Goal: Task Accomplishment & Management: Use online tool/utility

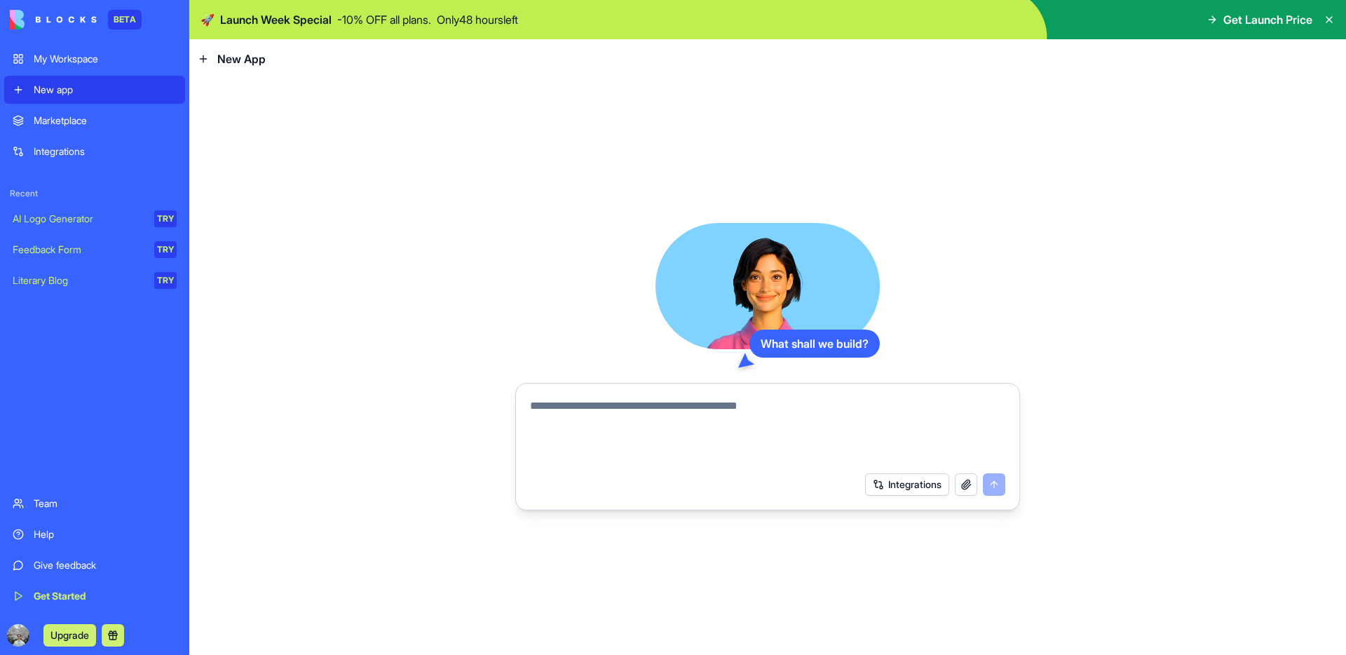
click at [90, 259] on link "Feedback Form TRY" at bounding box center [94, 250] width 181 height 28
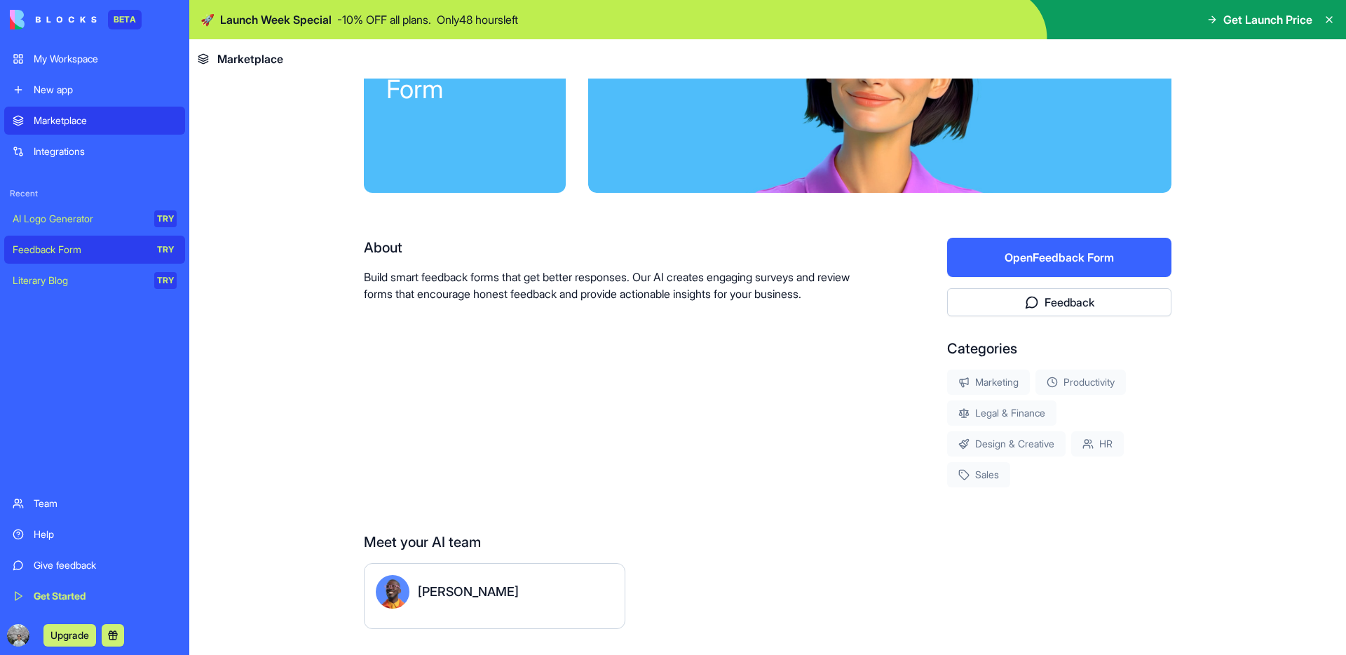
scroll to position [163, 0]
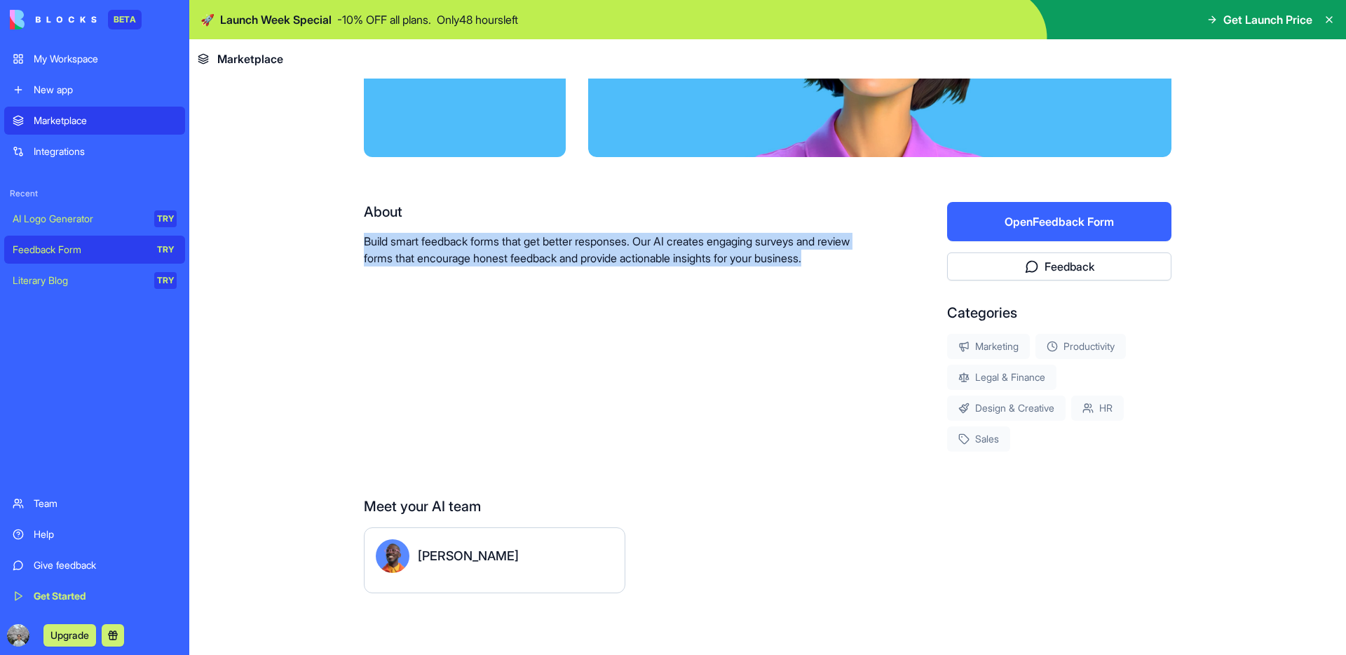
drag, startPoint x: 463, startPoint y: 212, endPoint x: 531, endPoint y: 302, distance: 112.1
click at [531, 301] on div "About Build smart feedback forms that get better responses. Our AI creates enga…" at bounding box center [611, 327] width 494 height 250
click at [531, 302] on div "About Build smart feedback forms that get better responses. Our AI creates enga…" at bounding box center [611, 327] width 494 height 250
drag, startPoint x: 384, startPoint y: 226, endPoint x: 466, endPoint y: 302, distance: 111.7
click at [466, 302] on div "About Build smart feedback forms that get better responses. Our AI creates enga…" at bounding box center [611, 327] width 494 height 250
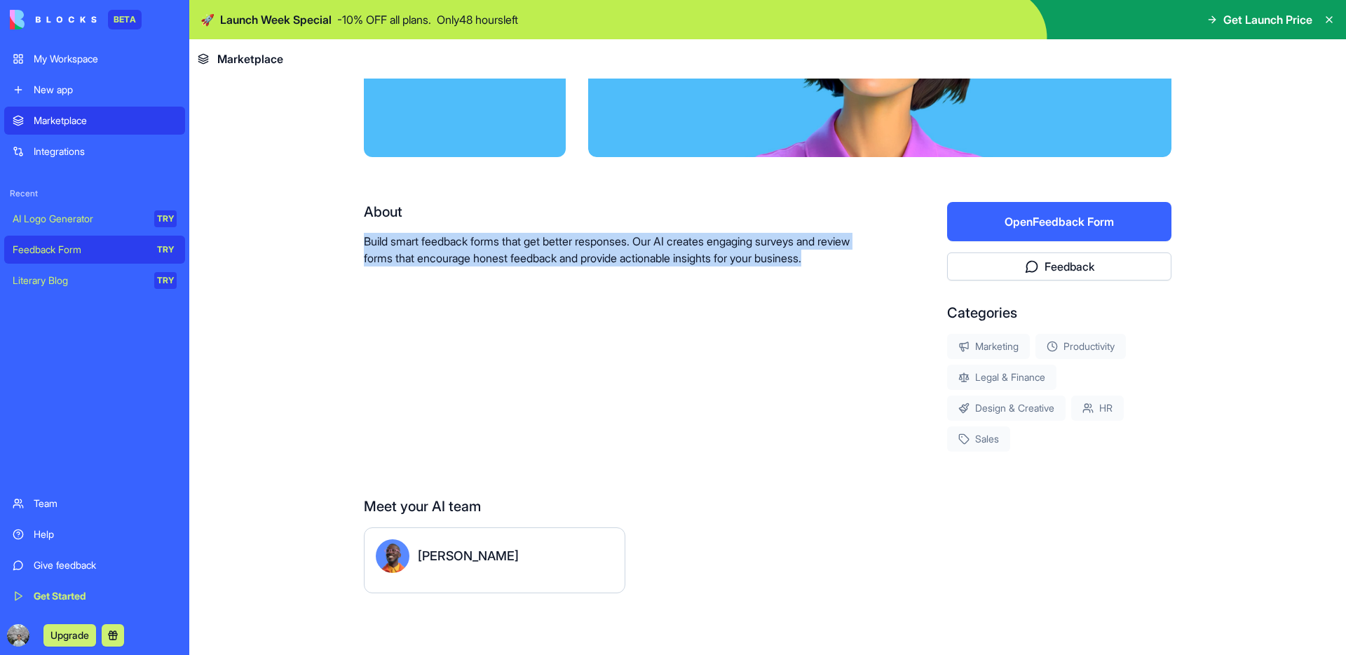
click at [466, 302] on div "About Build smart feedback forms that get better responses. Our AI creates enga…" at bounding box center [611, 327] width 494 height 250
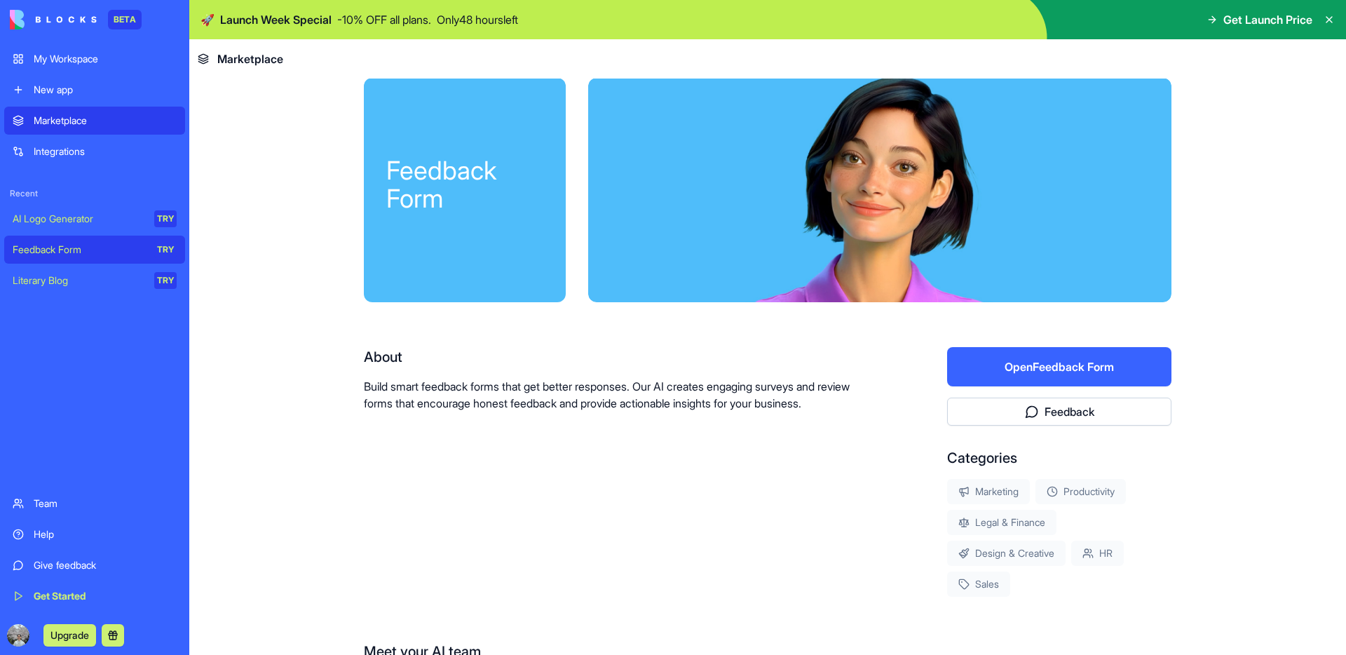
scroll to position [0, 0]
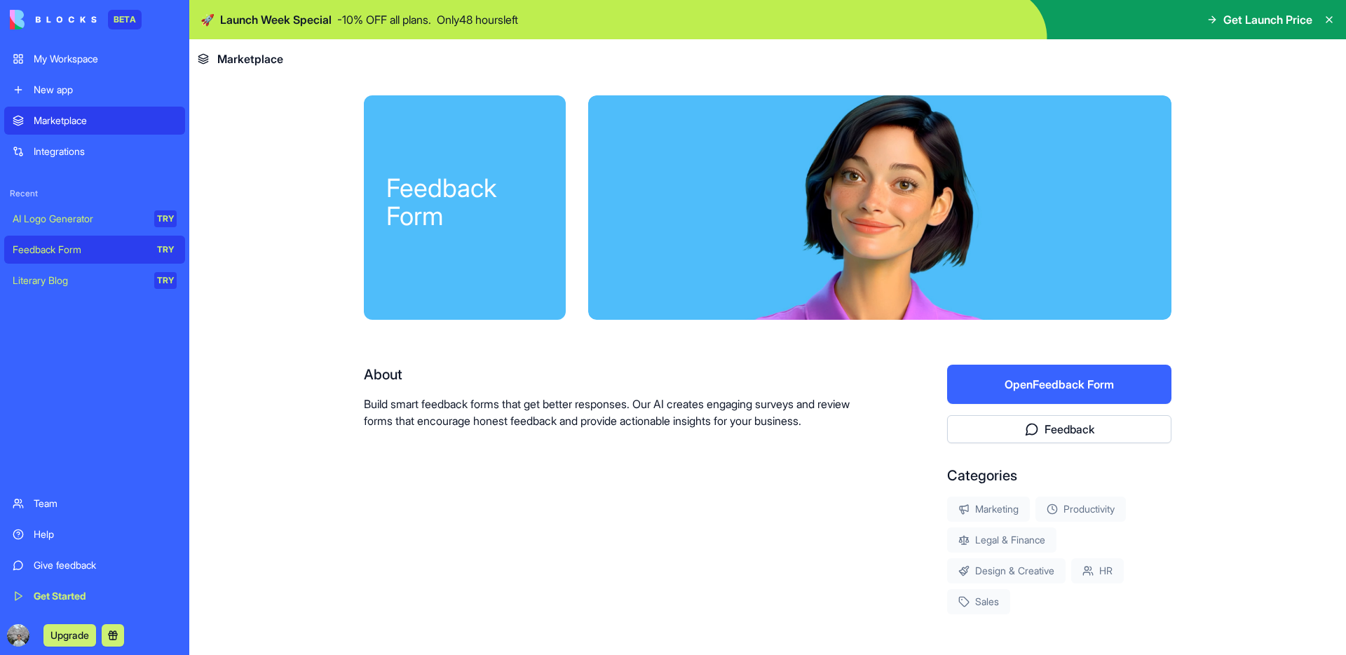
click at [1008, 403] on button "Open Feedback Form" at bounding box center [1059, 384] width 224 height 39
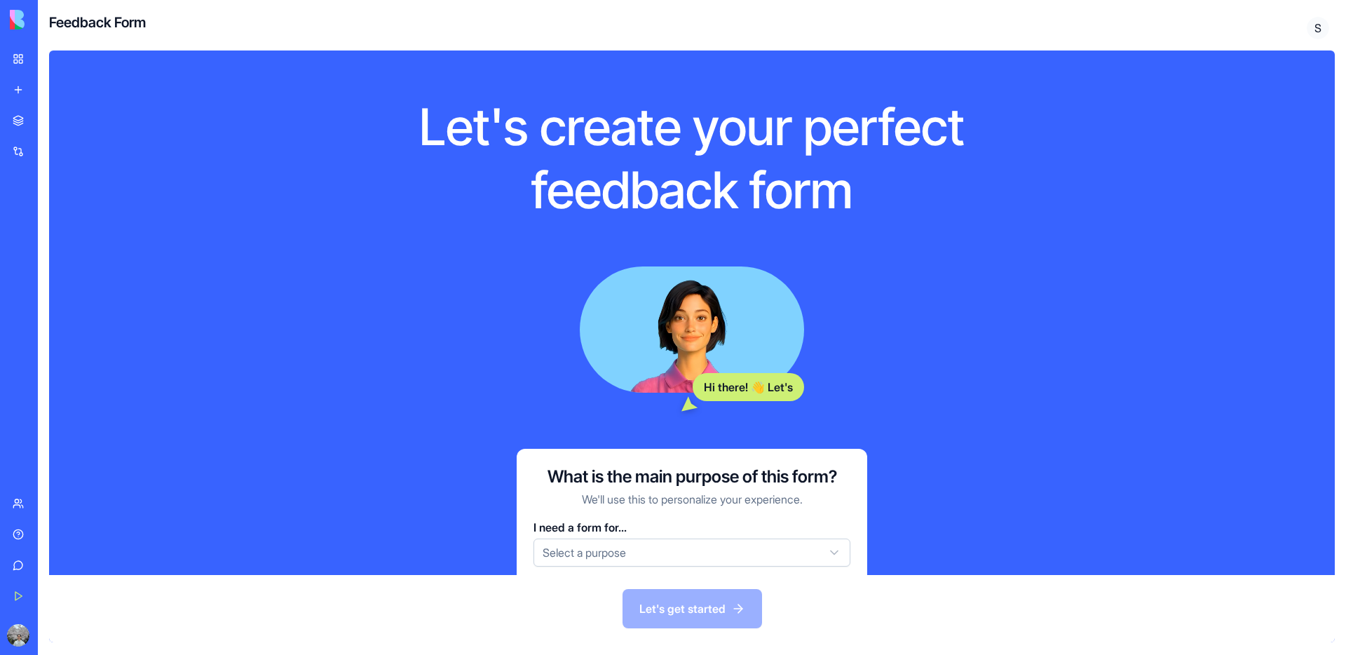
scroll to position [53, 0]
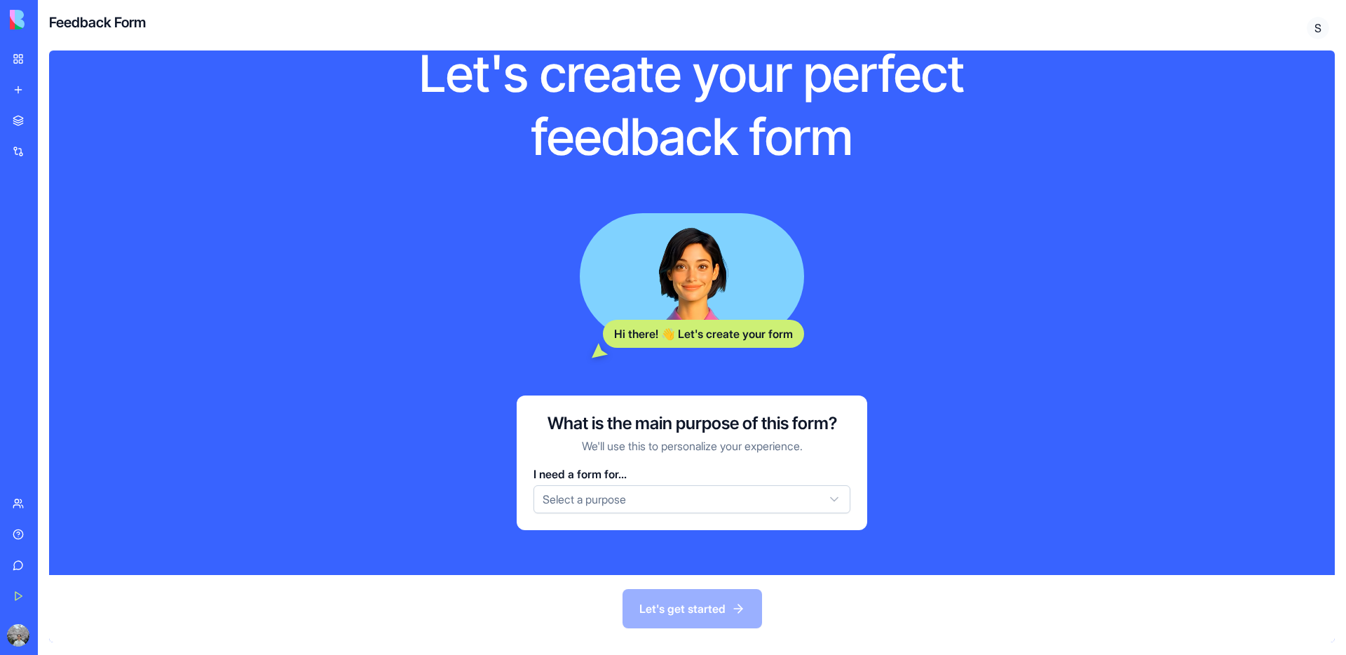
click at [668, 494] on html "BETA My Workspace New app Marketplace Integrations Recent AI Logo Generator TRY…" at bounding box center [673, 327] width 1346 height 655
click at [874, 302] on html "BETA My Workspace New app Marketplace Integrations Recent AI Logo Generator TRY…" at bounding box center [673, 327] width 1346 height 655
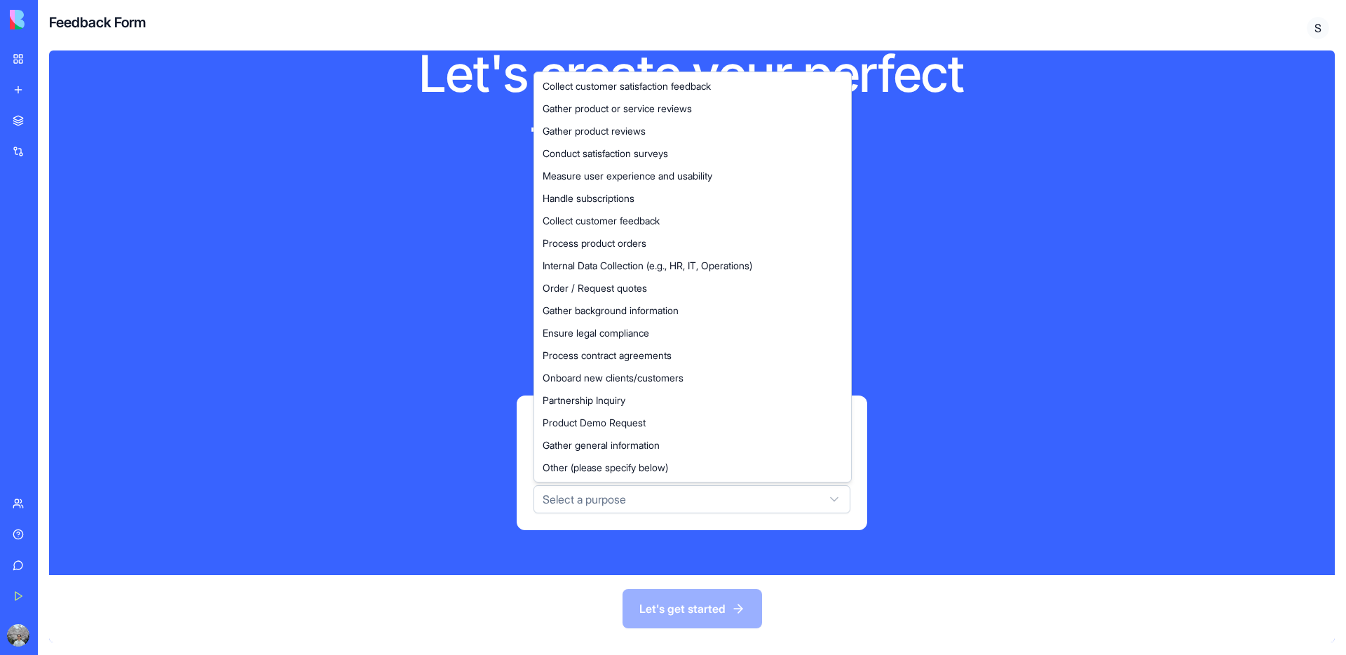
click at [742, 499] on html "BETA My Workspace New app Marketplace Integrations Recent AI Logo Generator TRY…" at bounding box center [673, 327] width 1346 height 655
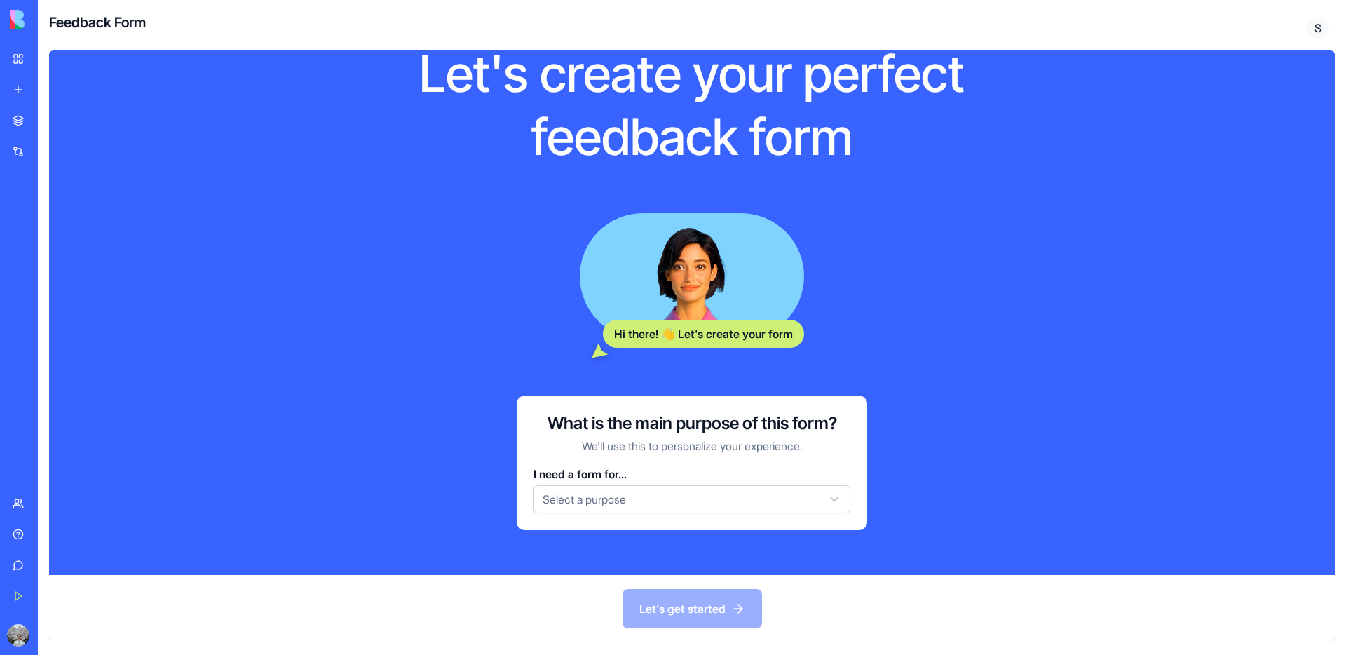
click at [742, 499] on html "BETA My Workspace New app Marketplace Integrations Recent AI Logo Generator TRY…" at bounding box center [673, 327] width 1346 height 655
click at [830, 288] on div "Hi there! 👋 Let's create your form" at bounding box center [692, 276] width 505 height 126
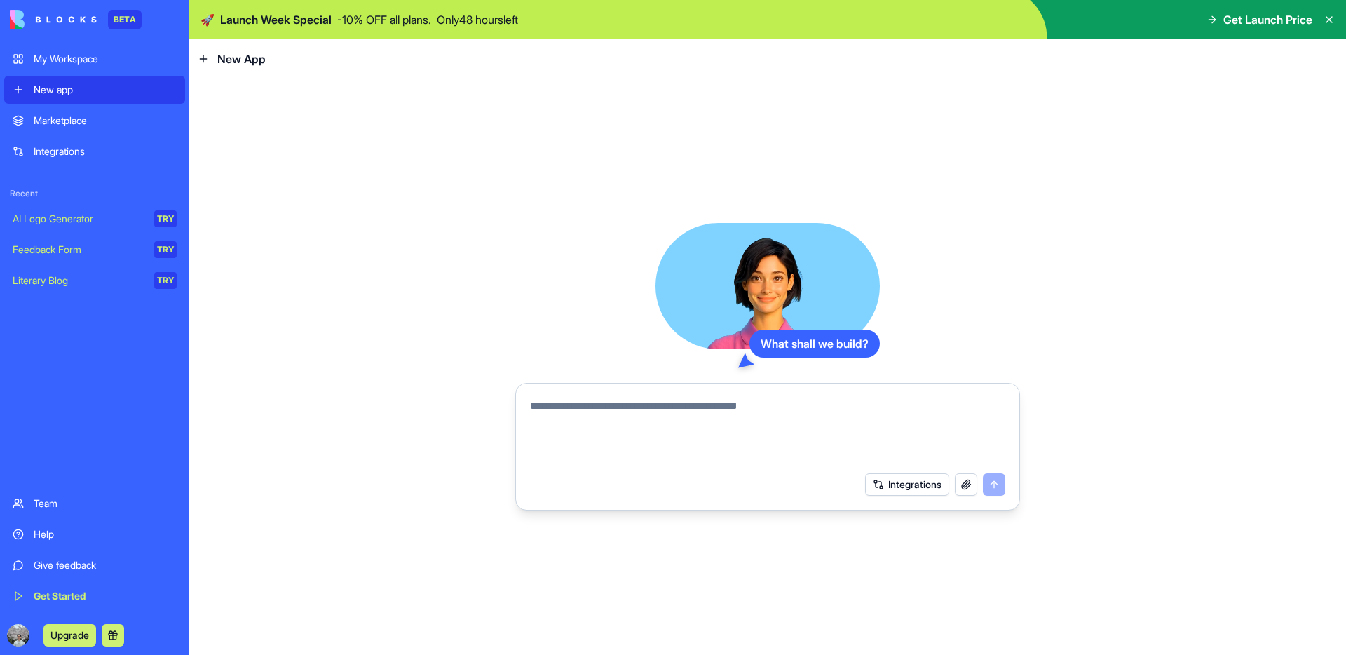
click at [109, 282] on div "Literary Blog" at bounding box center [79, 280] width 132 height 14
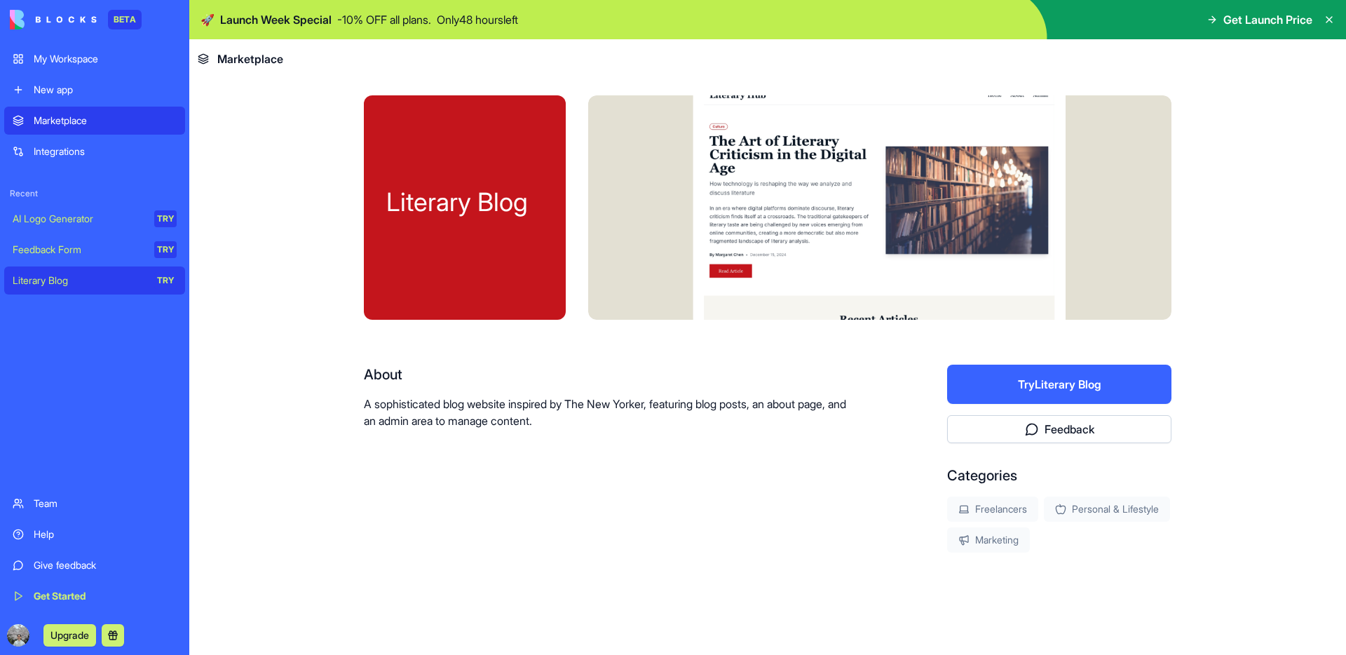
click at [119, 600] on div "Get Started" at bounding box center [105, 596] width 143 height 14
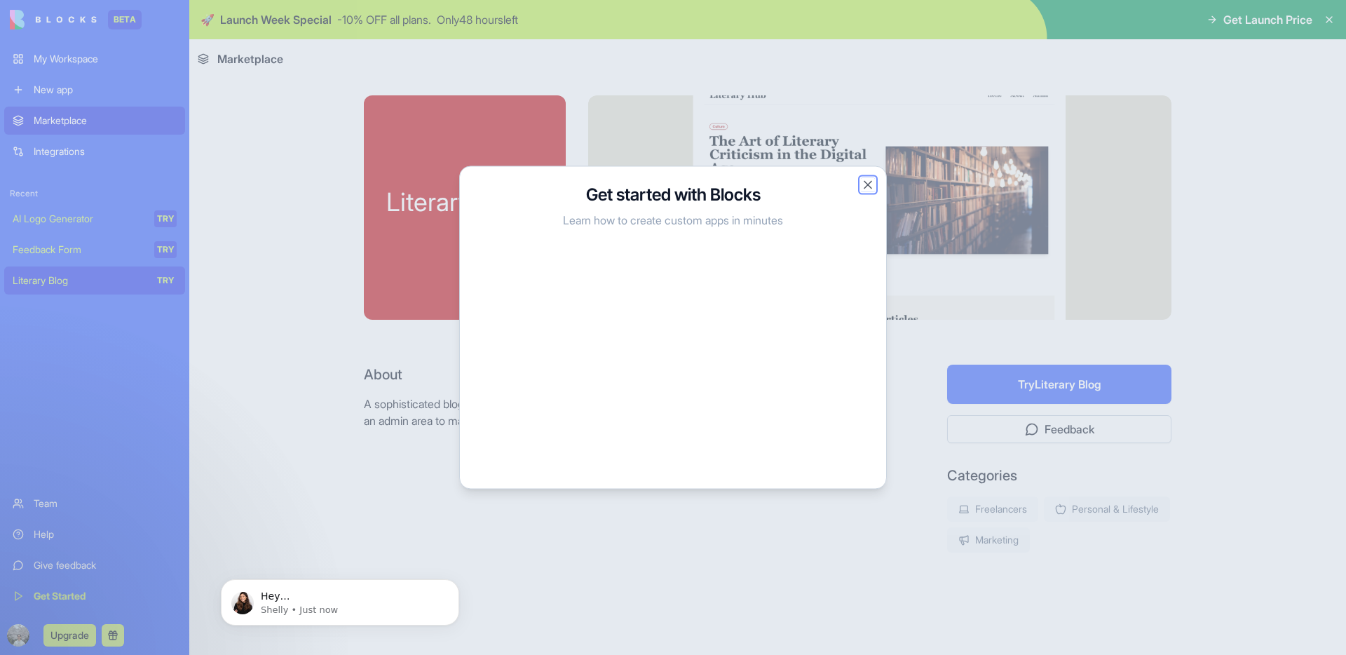
click at [866, 189] on button "Close" at bounding box center [868, 185] width 14 height 14
